Goal: Task Accomplishment & Management: Manage account settings

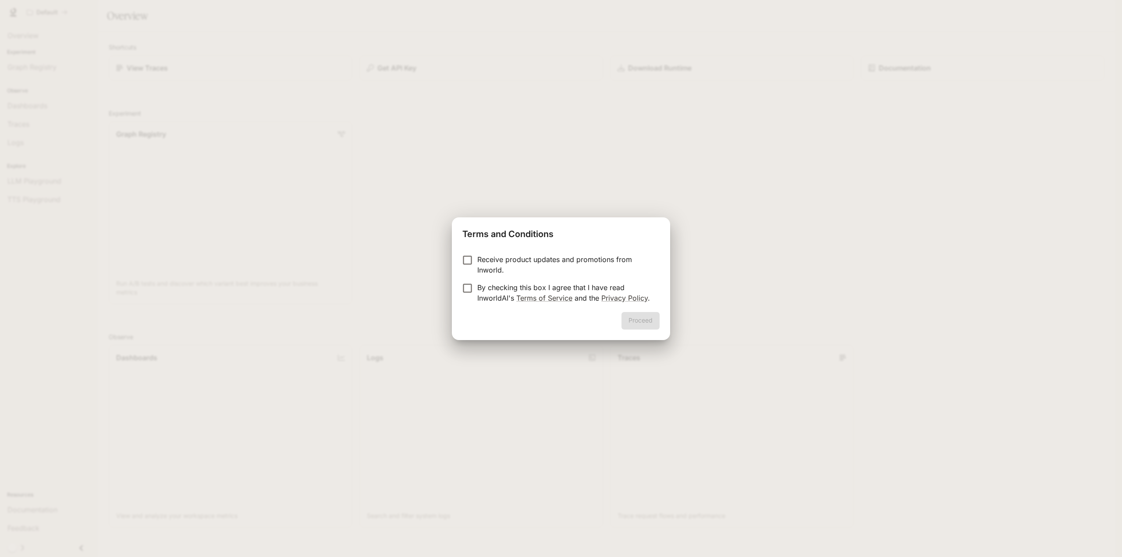
click at [537, 286] on p "By checking this box I agree that I have read InworldAI's Terms of Service and …" at bounding box center [564, 292] width 175 height 21
click at [636, 314] on button "Proceed" at bounding box center [641, 321] width 38 height 18
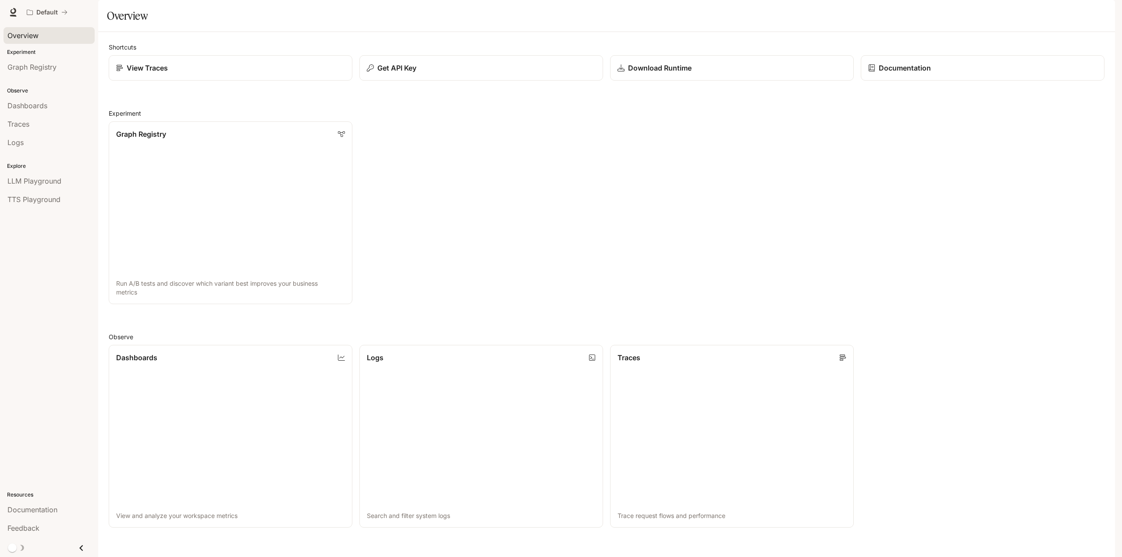
click at [32, 36] on span "Overview" at bounding box center [22, 35] width 31 height 11
click at [39, 65] on span "Graph Registry" at bounding box center [31, 67] width 49 height 11
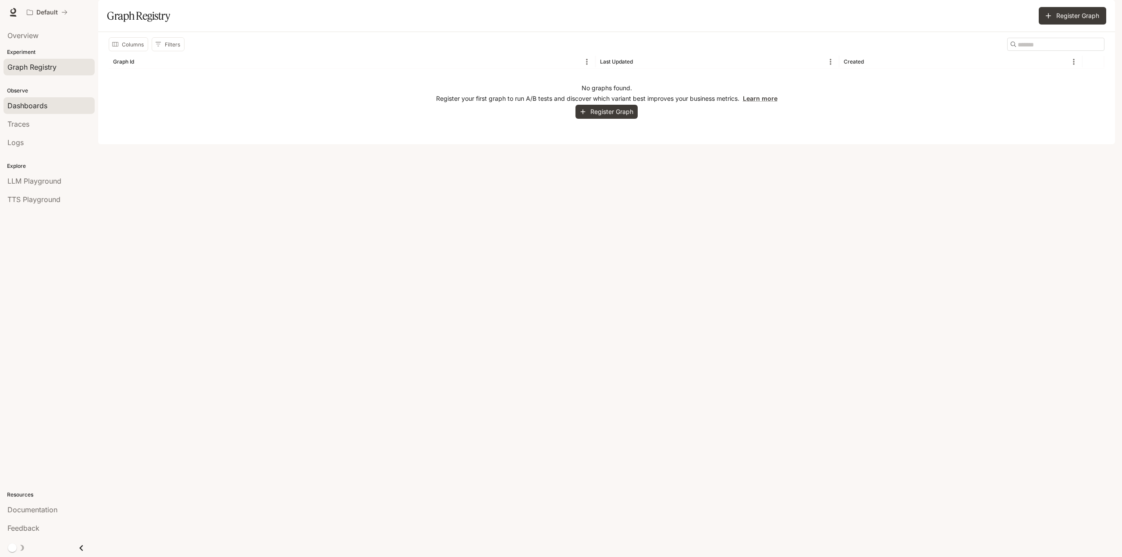
click at [38, 107] on span "Dashboards" at bounding box center [27, 105] width 40 height 11
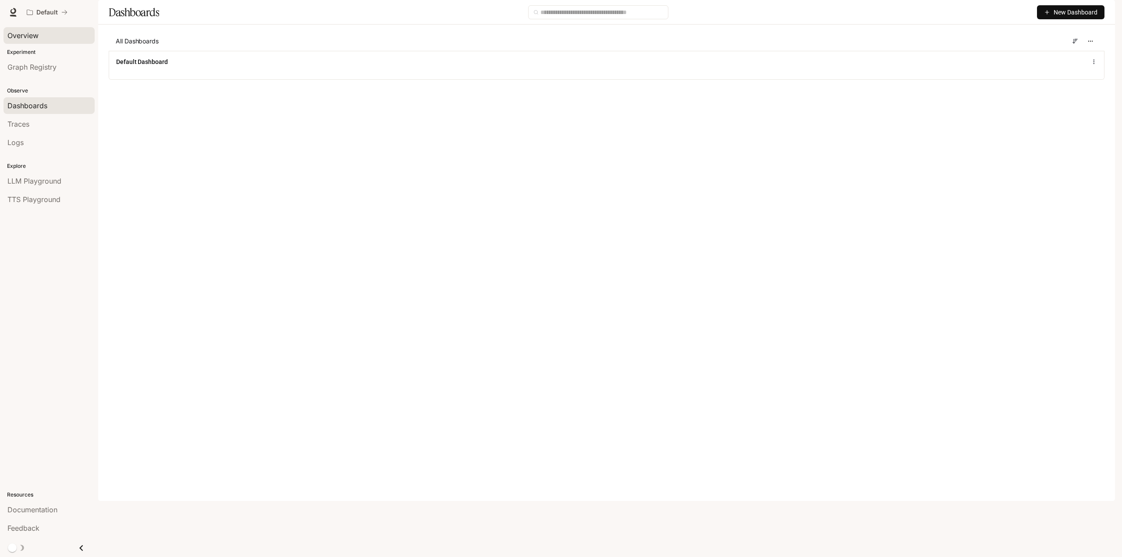
click at [36, 31] on span "Overview" at bounding box center [22, 35] width 31 height 11
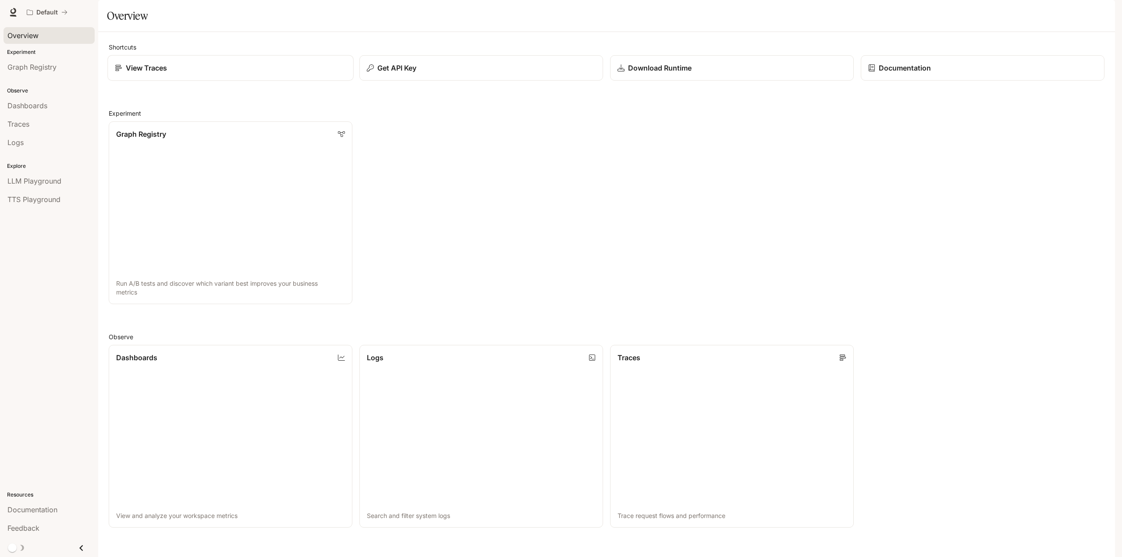
click at [207, 73] on div "View Traces" at bounding box center [230, 68] width 231 height 11
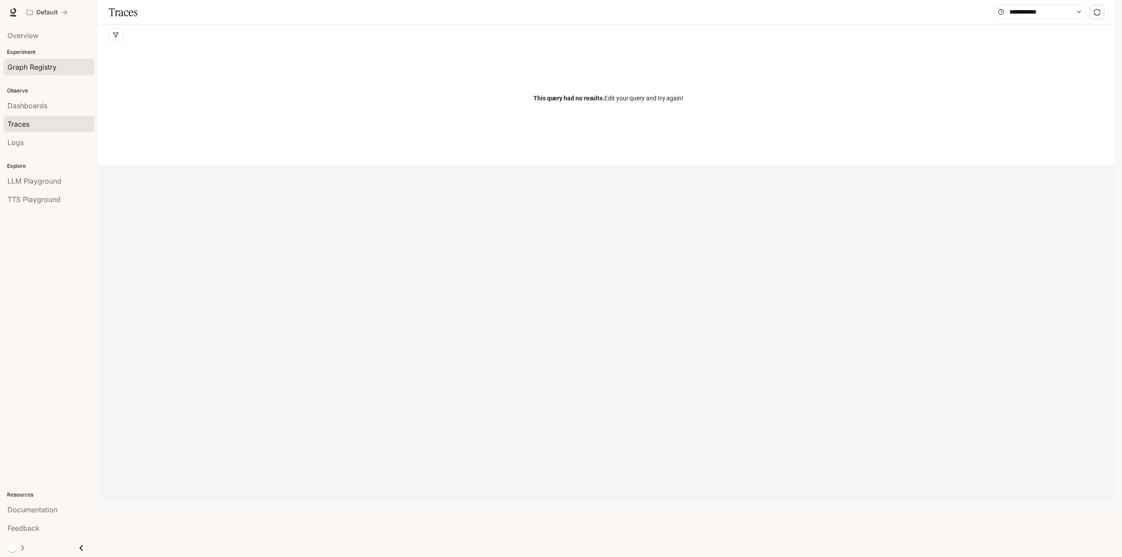
click at [68, 64] on div "Graph Registry" at bounding box center [48, 67] width 83 height 11
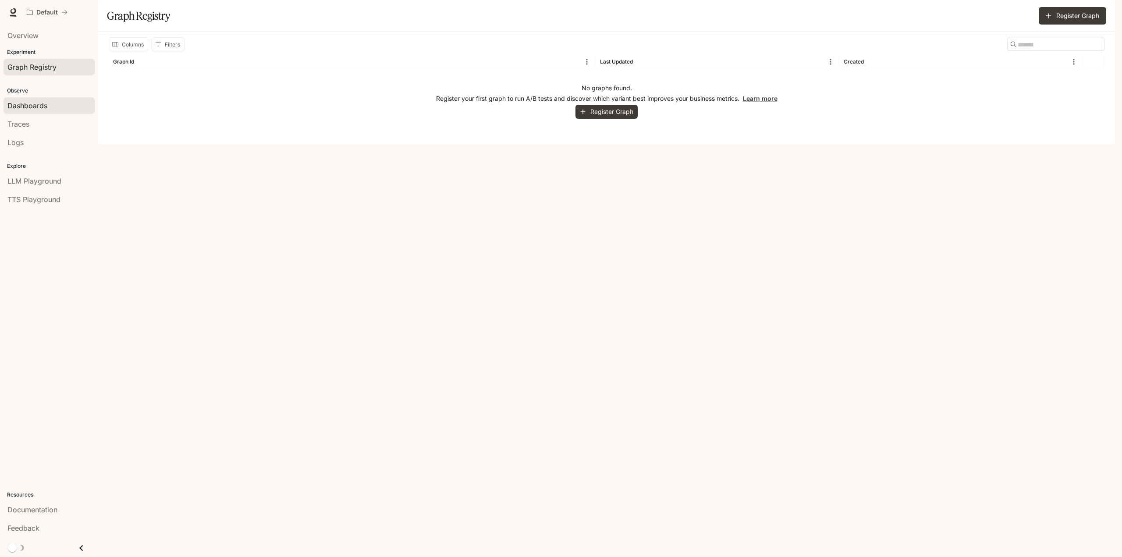
click at [27, 106] on span "Dashboards" at bounding box center [27, 105] width 40 height 11
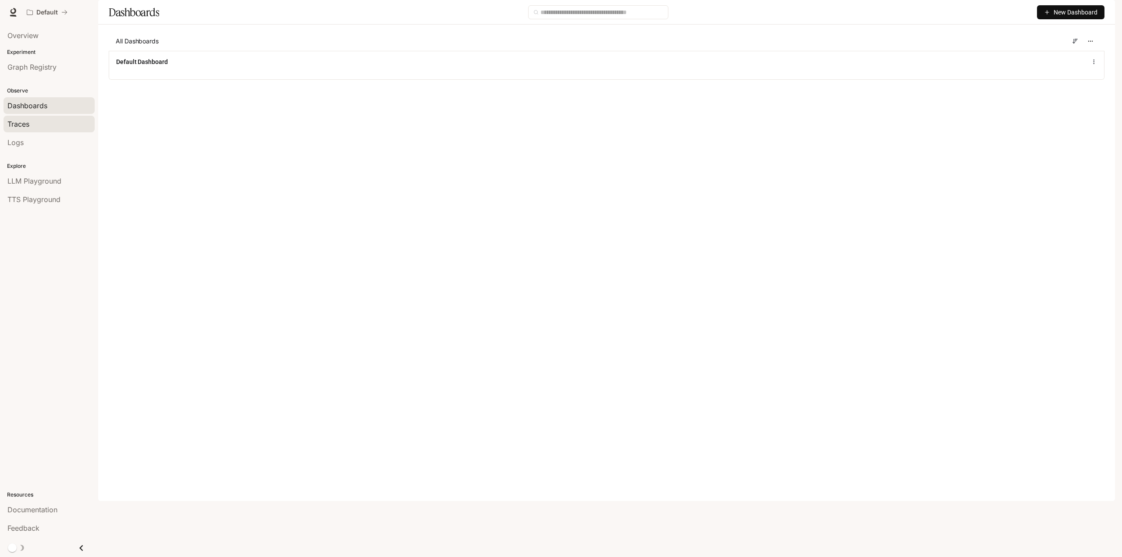
click at [36, 127] on div "Traces" at bounding box center [48, 124] width 83 height 11
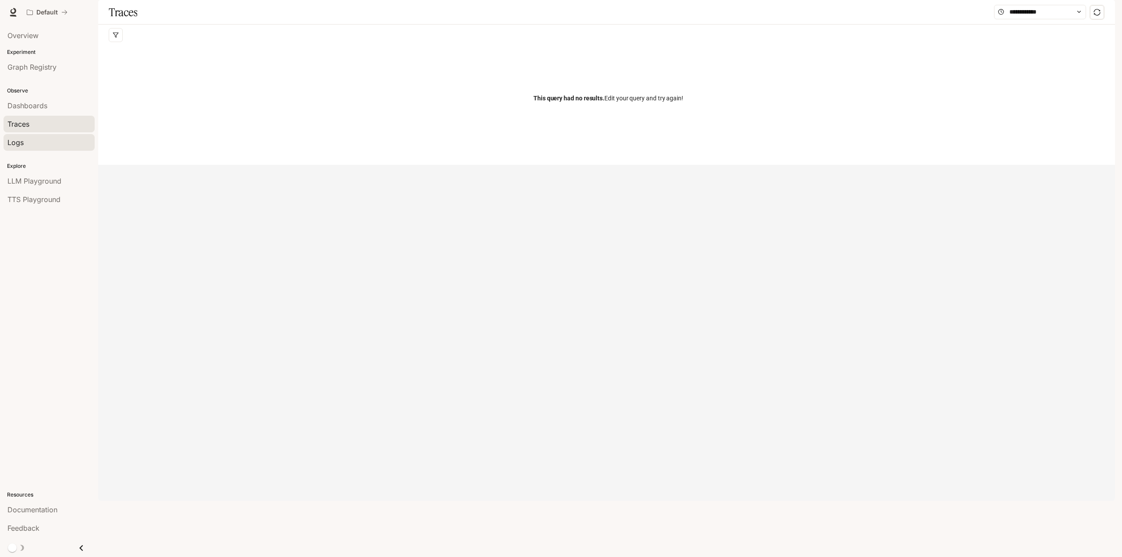
click at [43, 141] on div "Logs" at bounding box center [48, 142] width 83 height 11
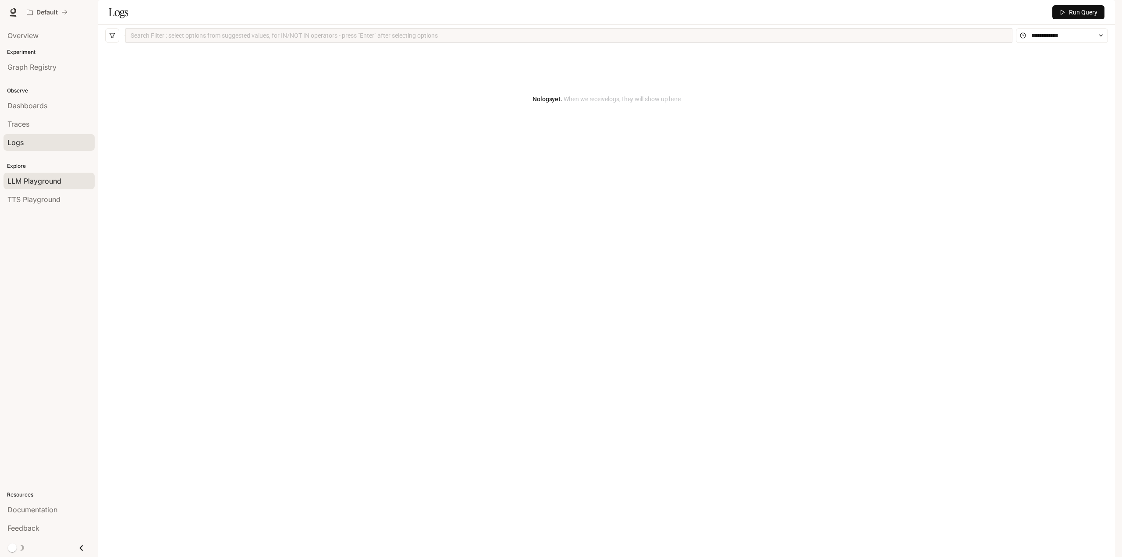
click at [51, 185] on span "LLM Playground" at bounding box center [34, 181] width 54 height 11
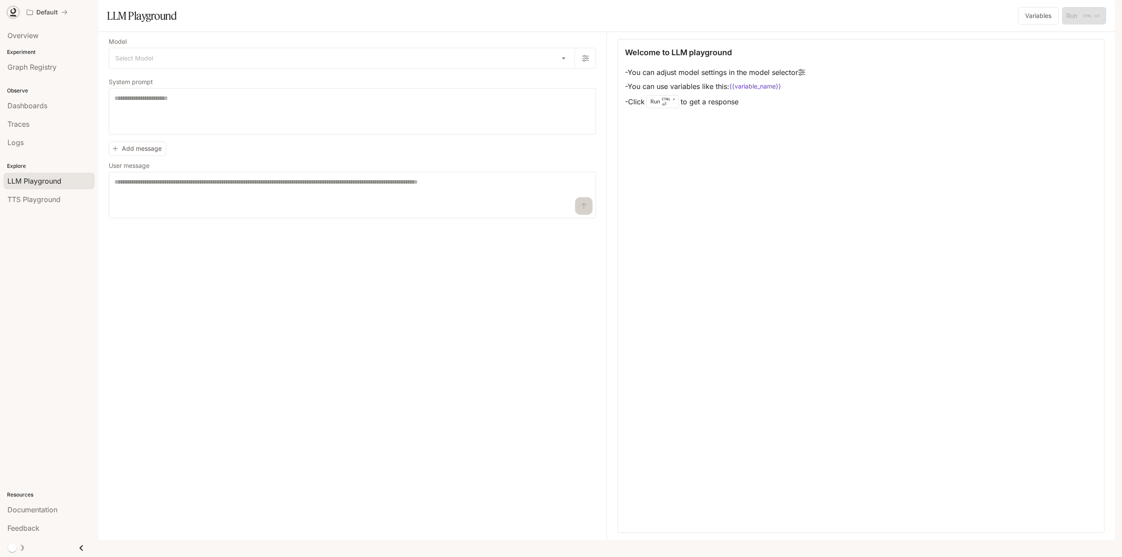
click at [16, 13] on icon at bounding box center [13, 12] width 9 height 9
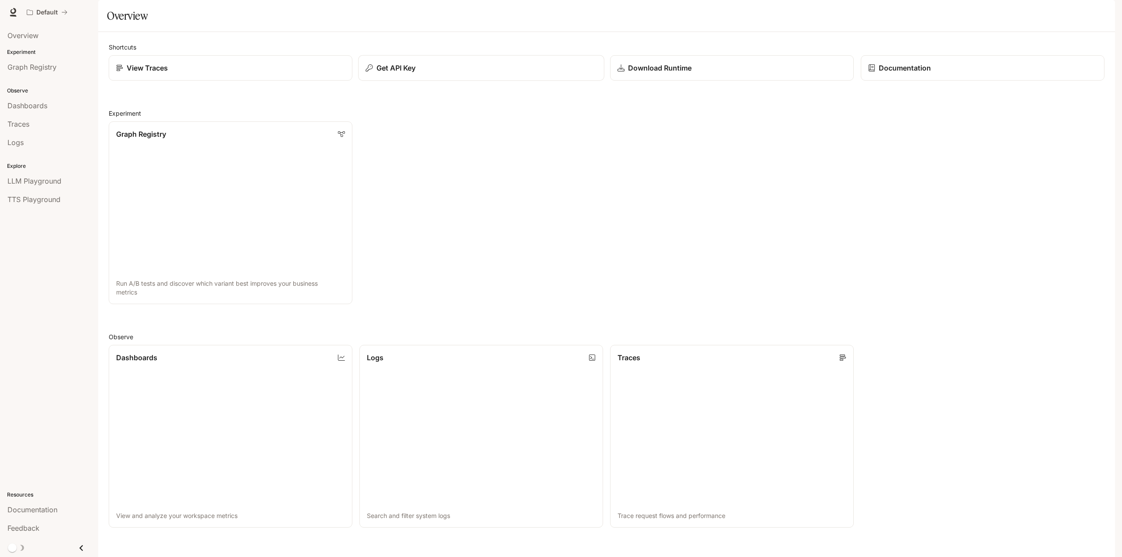
click at [523, 73] on div "Get API Key" at bounding box center [481, 68] width 231 height 11
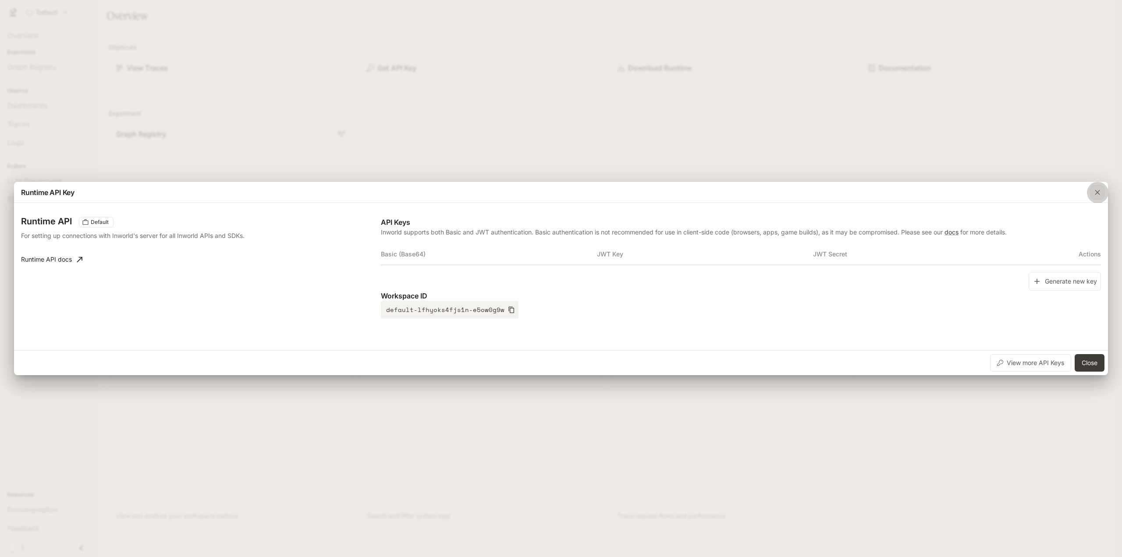
click at [1096, 192] on icon "button" at bounding box center [1097, 192] width 9 height 9
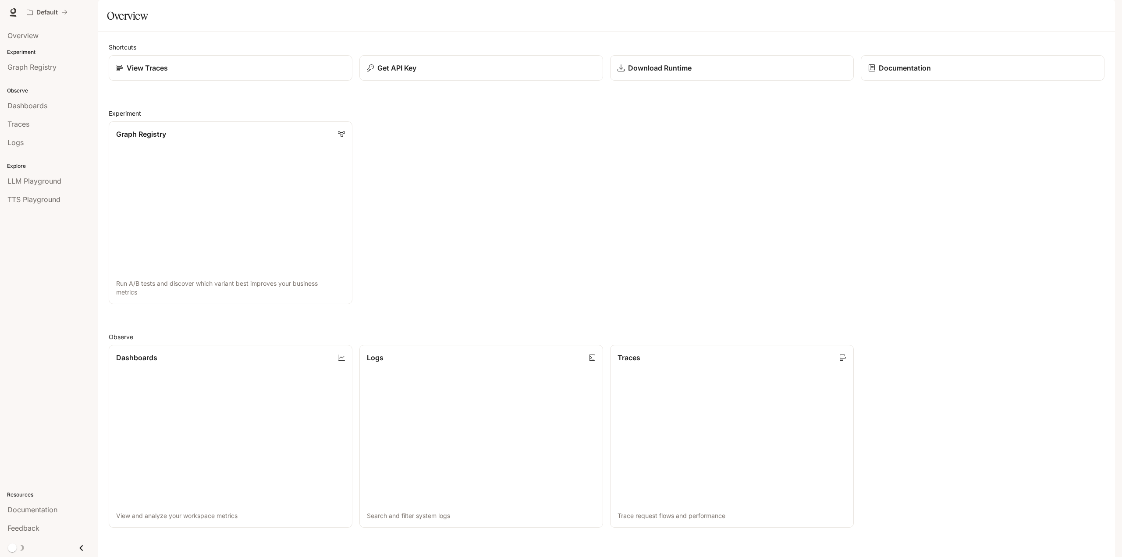
click at [1102, 8] on img "button" at bounding box center [1103, 12] width 12 height 12
click at [998, 158] on span "Sign out" at bounding box center [1046, 162] width 115 height 9
